Goal: Transaction & Acquisition: Download file/media

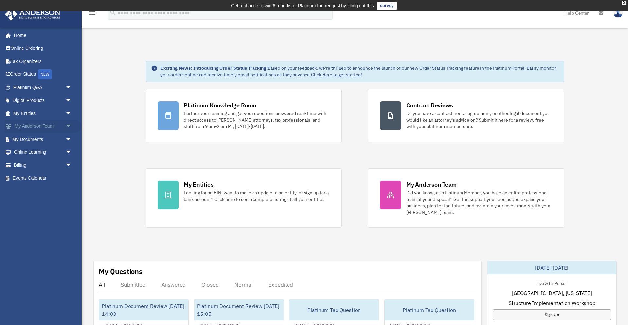
click at [69, 126] on span "arrow_drop_down" at bounding box center [71, 126] width 13 height 13
click at [52, 140] on link "My Anderson Team" at bounding box center [45, 138] width 73 height 13
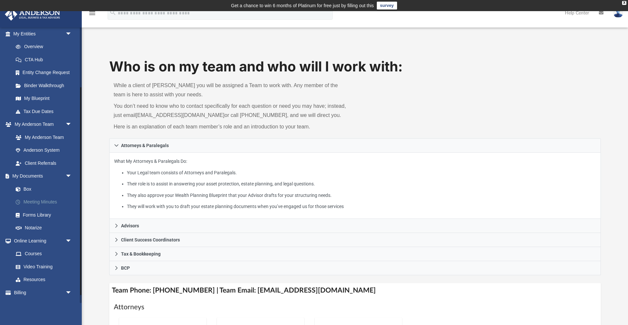
scroll to position [82, 0]
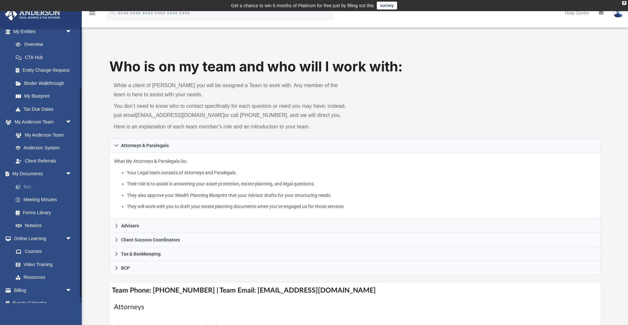
click at [32, 187] on link "Box" at bounding box center [45, 186] width 73 height 13
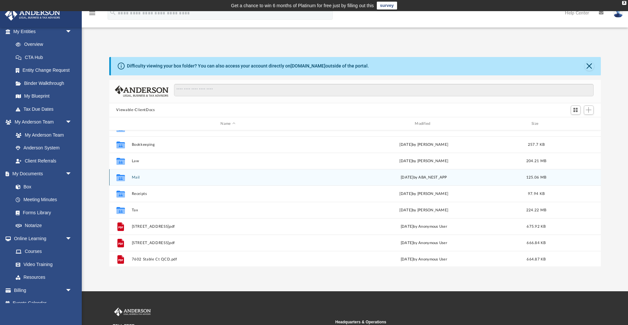
scroll to position [44, 0]
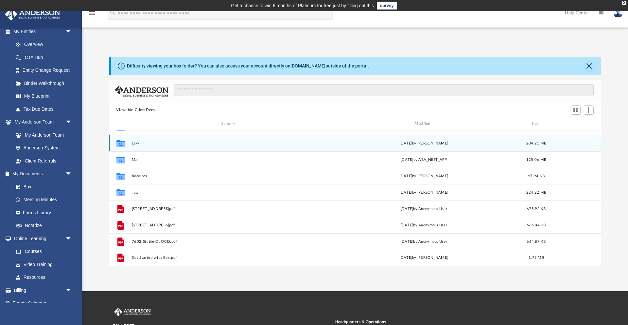
click at [136, 143] on button "Law" at bounding box center [228, 143] width 193 height 4
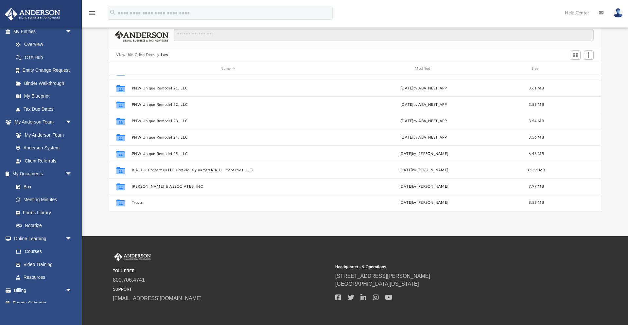
scroll to position [56, 0]
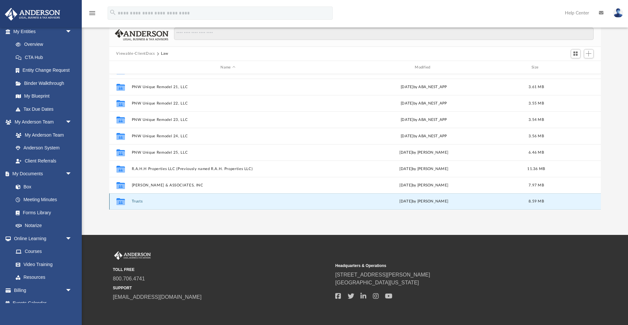
click at [140, 201] on button "Trusts" at bounding box center [228, 201] width 193 height 4
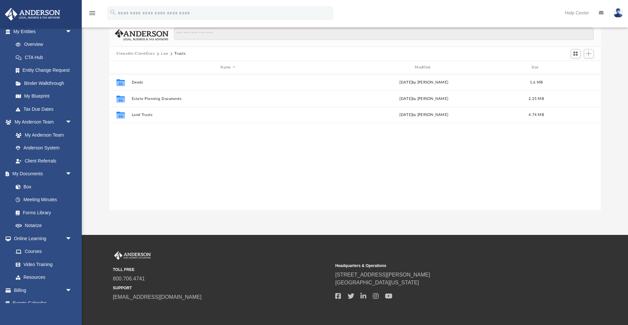
scroll to position [0, 0]
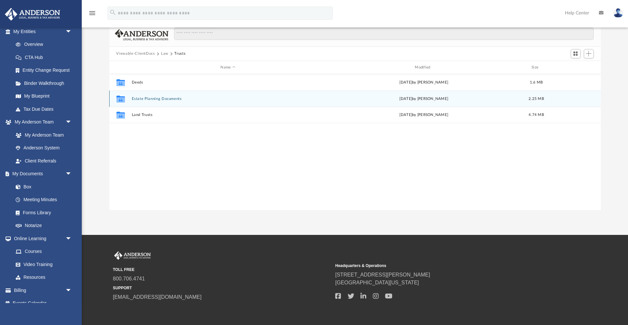
click at [166, 99] on button "Estate Planning Documents" at bounding box center [228, 99] width 193 height 4
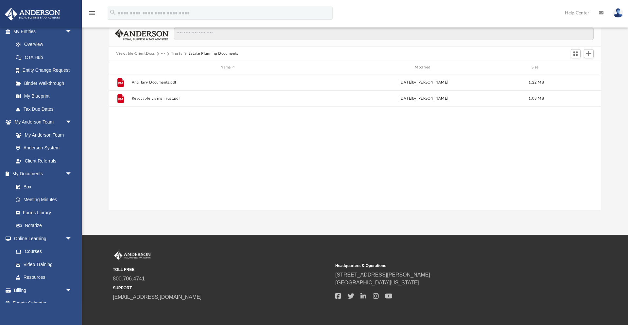
click at [176, 53] on button "Trusts" at bounding box center [176, 54] width 11 height 6
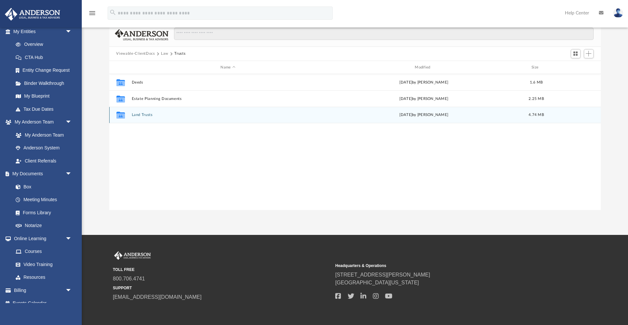
click at [147, 114] on button "Land Trusts" at bounding box center [228, 115] width 193 height 4
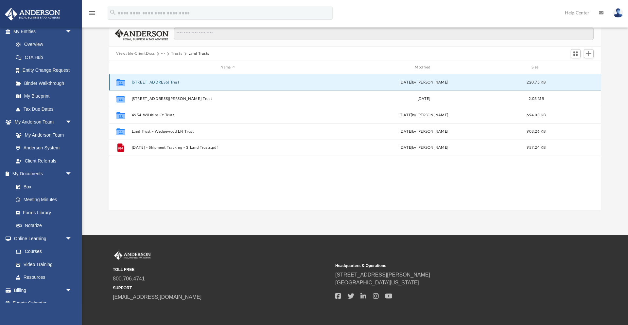
click at [160, 83] on button "[STREET_ADDRESS] Trust" at bounding box center [228, 82] width 193 height 4
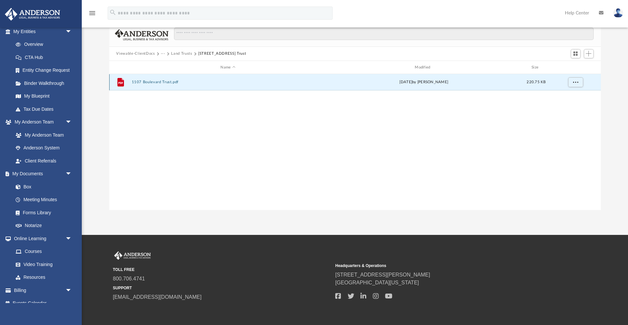
click at [169, 82] on button "1107 Boulevard Trust.pdf" at bounding box center [228, 82] width 193 height 4
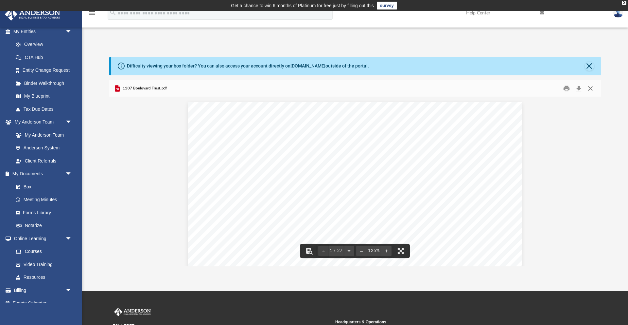
scroll to position [1, 0]
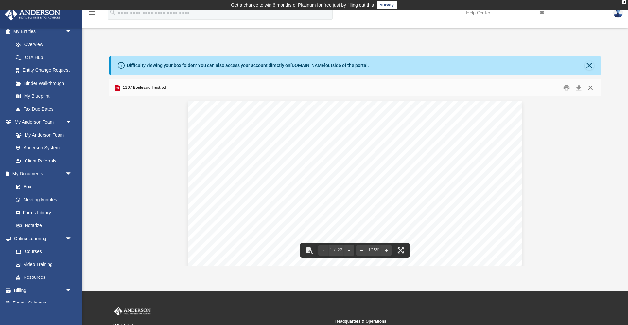
click at [592, 88] on button "Close" at bounding box center [591, 87] width 12 height 10
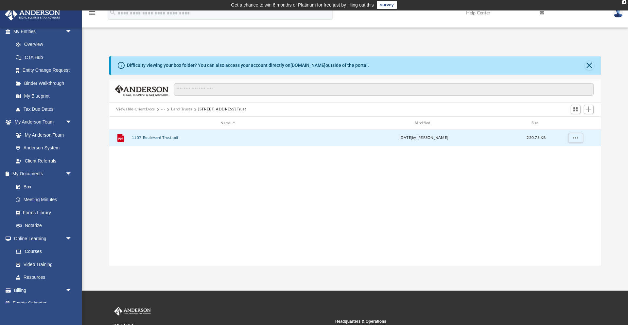
click at [182, 110] on button "Land Trusts" at bounding box center [181, 109] width 21 height 6
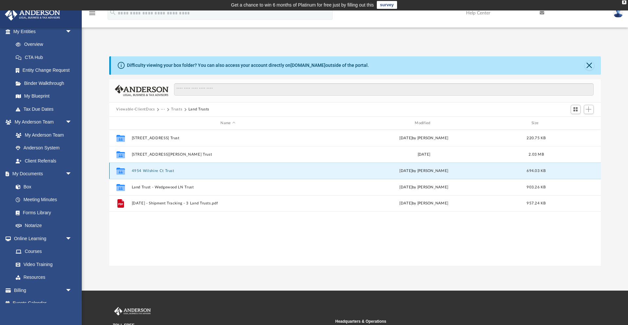
click at [168, 170] on button "4954 Wilshire Ct Trust" at bounding box center [228, 170] width 193 height 4
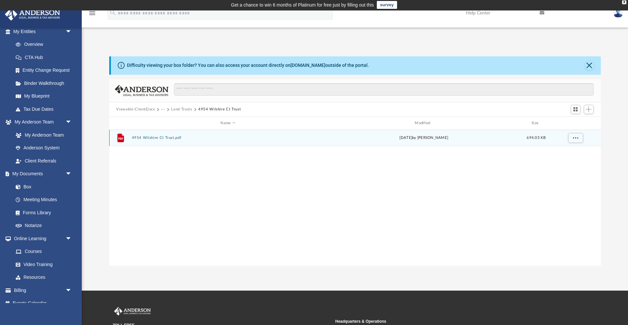
click at [173, 138] on button "4954 Wilshire Ct Trust.pdf" at bounding box center [228, 138] width 193 height 4
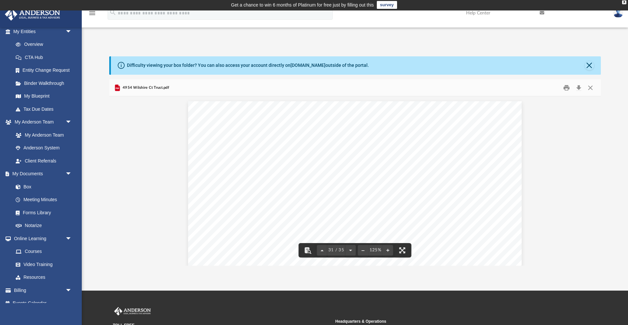
scroll to position [13178, 0]
click at [581, 88] on button "Download" at bounding box center [579, 87] width 12 height 10
click at [591, 66] on button "Close" at bounding box center [589, 65] width 9 height 9
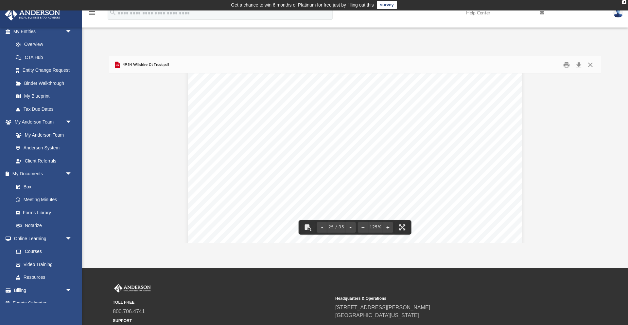
scroll to position [10574, 0]
click at [591, 63] on button "Close" at bounding box center [591, 65] width 12 height 10
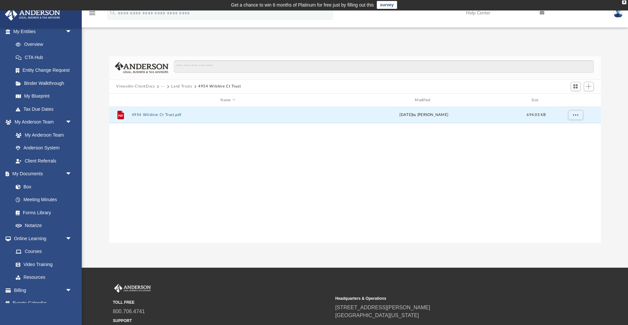
click at [180, 84] on button "Land Trusts" at bounding box center [181, 86] width 21 height 6
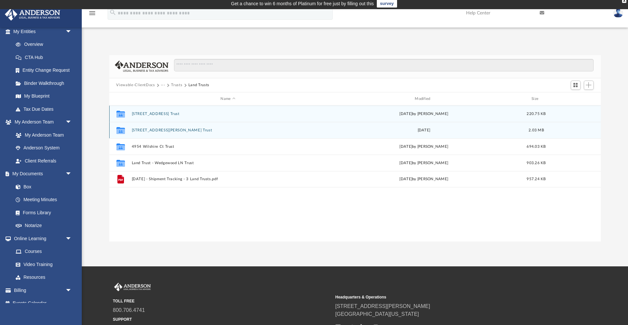
scroll to position [0, 0]
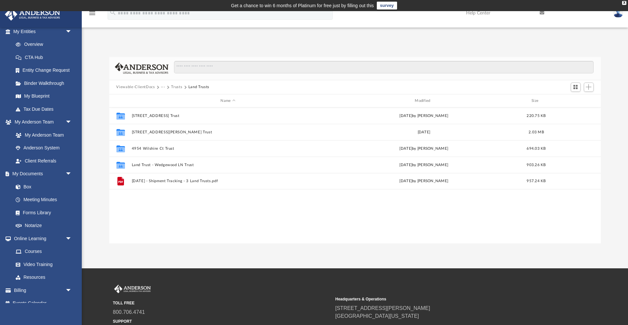
click at [154, 87] on button "Viewable-ClientDocs" at bounding box center [135, 87] width 39 height 6
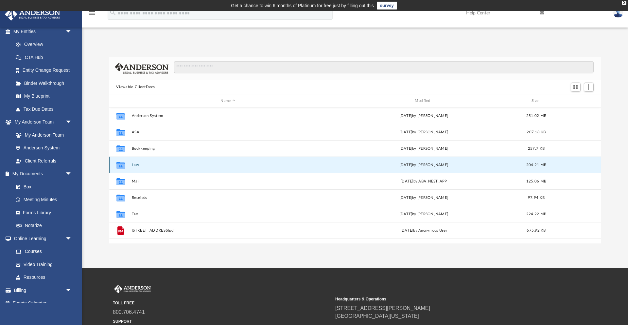
drag, startPoint x: 135, startPoint y: 164, endPoint x: 164, endPoint y: 167, distance: 28.9
click at [135, 164] on button "Law" at bounding box center [228, 165] width 193 height 4
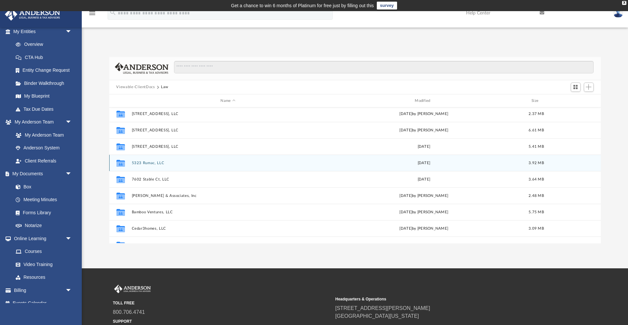
scroll to position [20, 0]
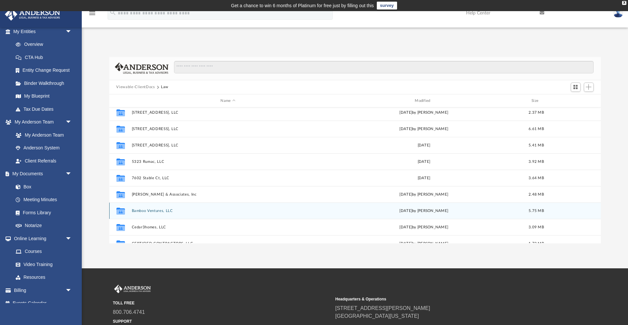
click at [162, 211] on button "Bamboo Ventures, LLC" at bounding box center [228, 210] width 193 height 4
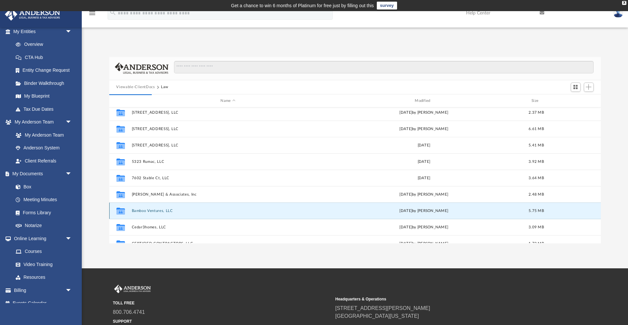
scroll to position [0, 0]
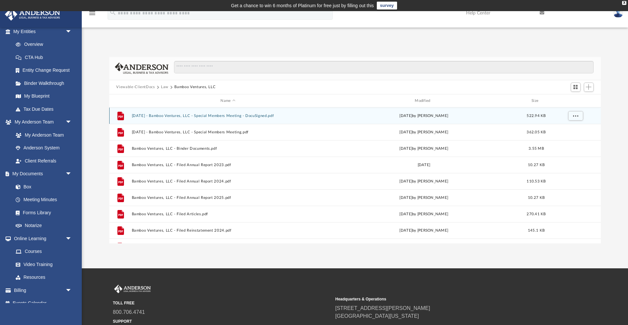
click at [257, 116] on button "[DATE] - Bamboo Ventures, LLC - Special Members Meeting - DocuSigned.pdf" at bounding box center [228, 116] width 193 height 4
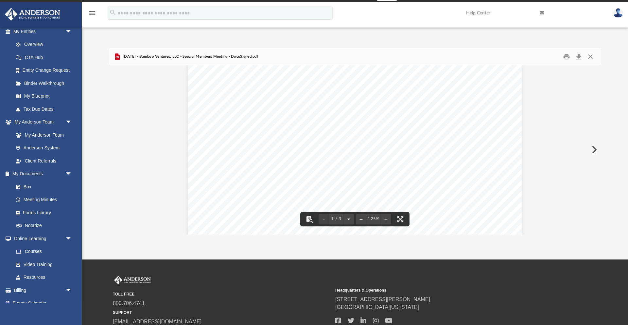
scroll to position [2, 0]
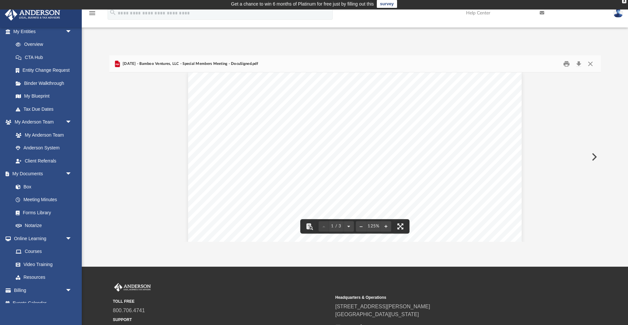
click at [593, 158] on button "Preview" at bounding box center [594, 157] width 14 height 18
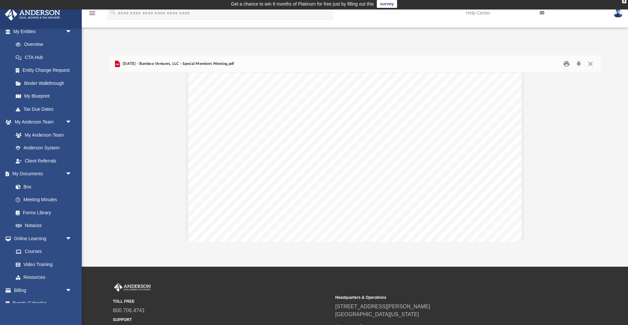
scroll to position [0, 0]
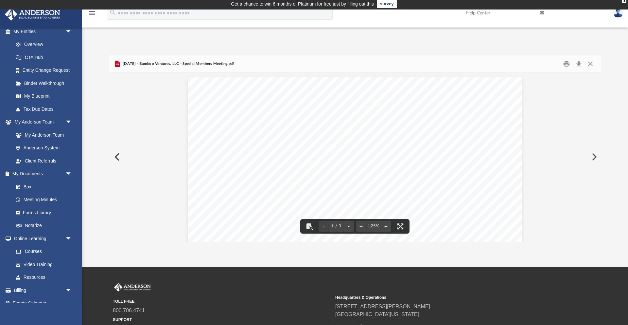
click at [595, 158] on button "Preview" at bounding box center [594, 157] width 14 height 18
click at [592, 156] on button "Preview" at bounding box center [594, 157] width 14 height 18
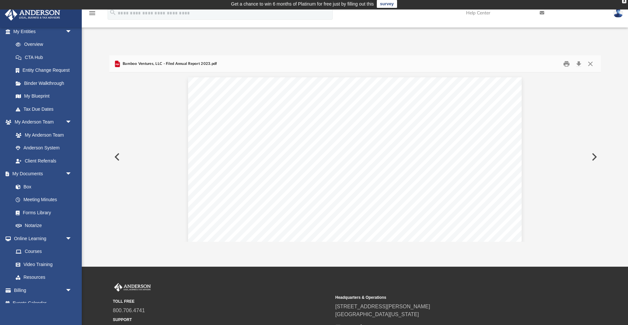
click at [595, 157] on button "Preview" at bounding box center [594, 157] width 14 height 18
click at [594, 158] on button "Preview" at bounding box center [594, 157] width 14 height 18
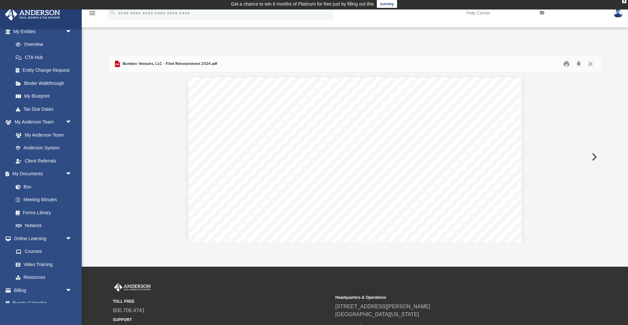
click at [594, 158] on button "Preview" at bounding box center [594, 157] width 14 height 18
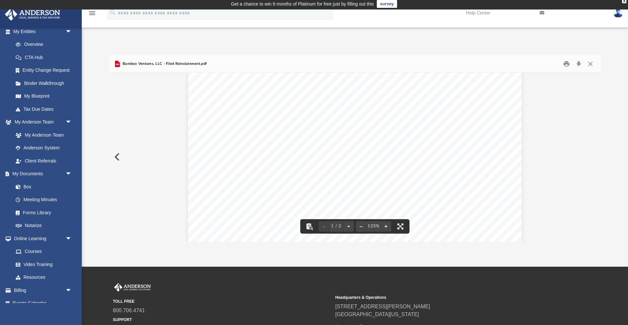
scroll to position [0, 0]
click at [120, 159] on button "Preview" at bounding box center [116, 157] width 14 height 18
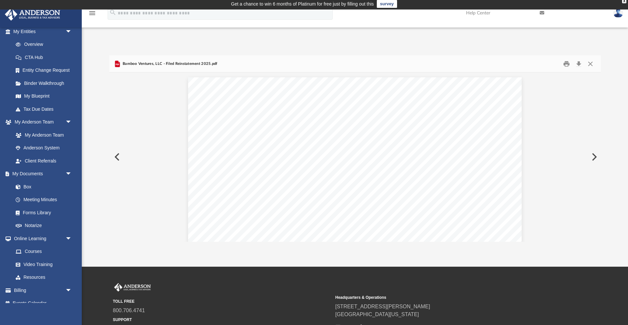
click at [120, 159] on button "Preview" at bounding box center [116, 157] width 14 height 18
click at [119, 159] on button "Preview" at bounding box center [116, 157] width 14 height 18
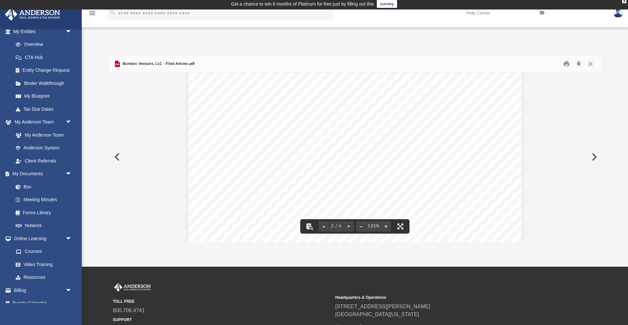
scroll to position [636, 0]
click at [119, 156] on button "Preview" at bounding box center [116, 157] width 14 height 18
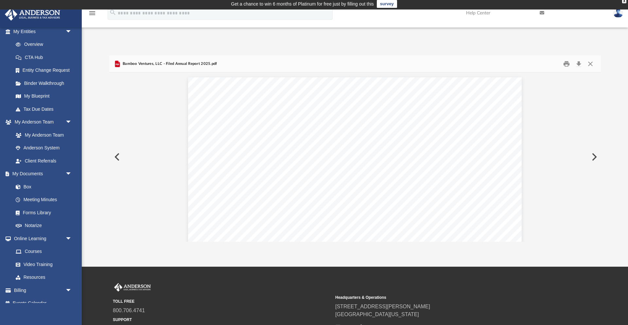
scroll to position [2, 0]
click at [119, 156] on button "Preview" at bounding box center [116, 156] width 14 height 18
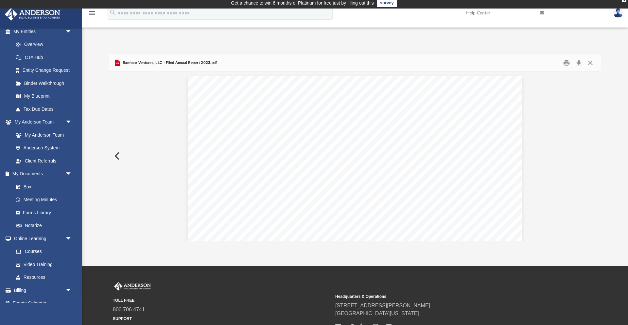
scroll to position [5, 0]
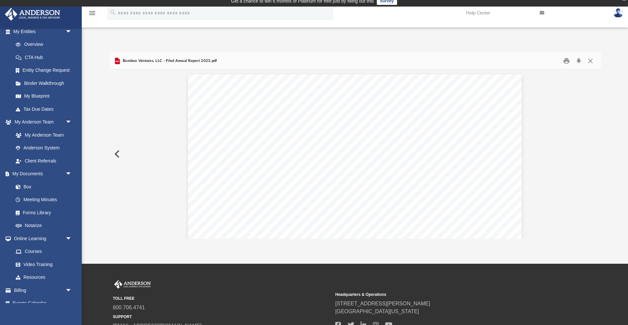
click at [119, 156] on button "Preview" at bounding box center [116, 154] width 14 height 18
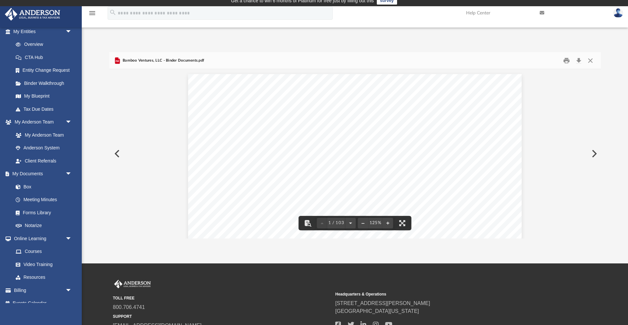
scroll to position [0, 0]
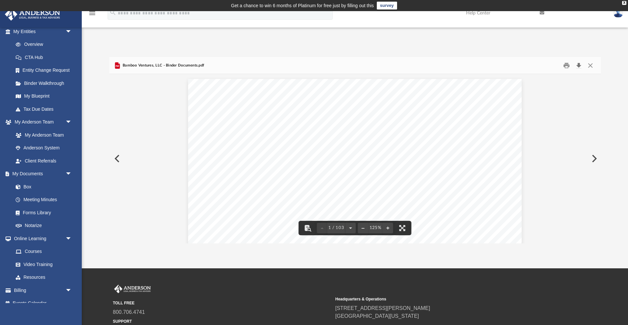
click at [582, 65] on button "Download" at bounding box center [579, 65] width 12 height 10
click at [116, 155] on button "Preview" at bounding box center [116, 158] width 14 height 18
click at [119, 161] on button "Preview" at bounding box center [116, 158] width 14 height 18
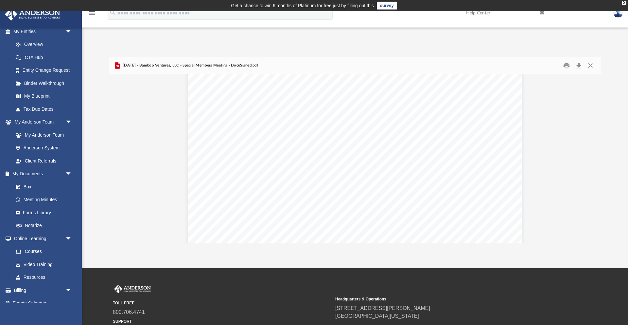
scroll to position [183, 0]
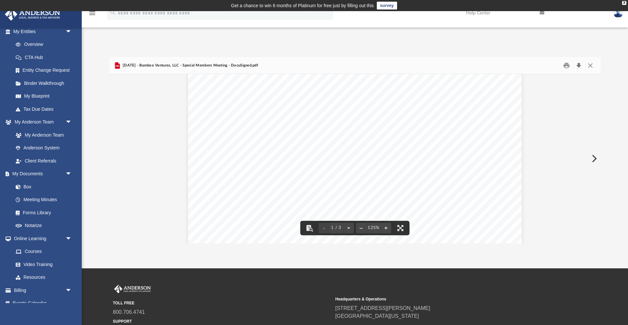
click at [579, 65] on button "Download" at bounding box center [579, 65] width 12 height 10
